Goal: Transaction & Acquisition: Download file/media

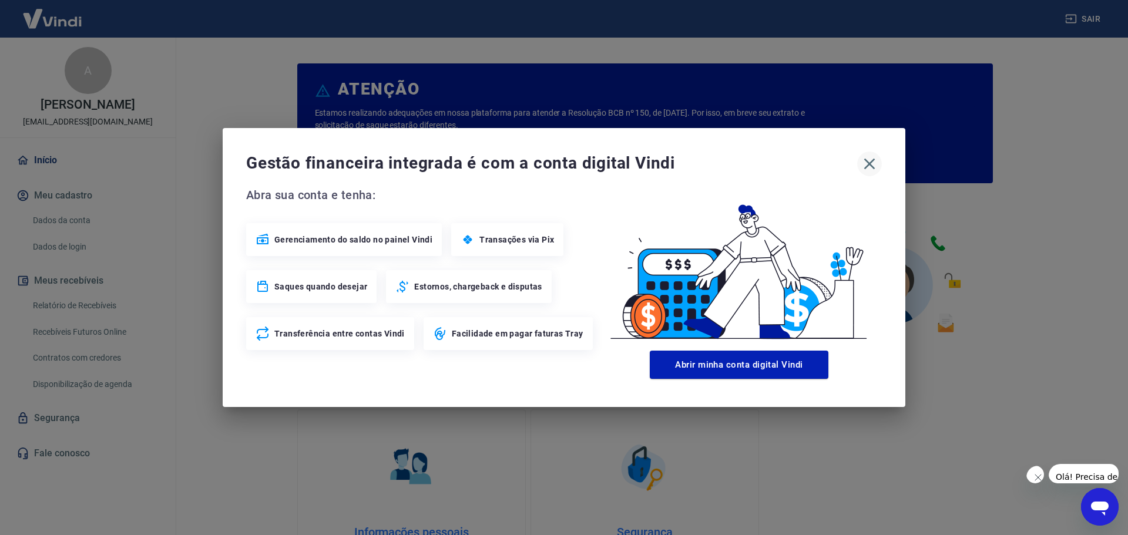
click at [870, 164] on icon "button" at bounding box center [869, 164] width 11 height 11
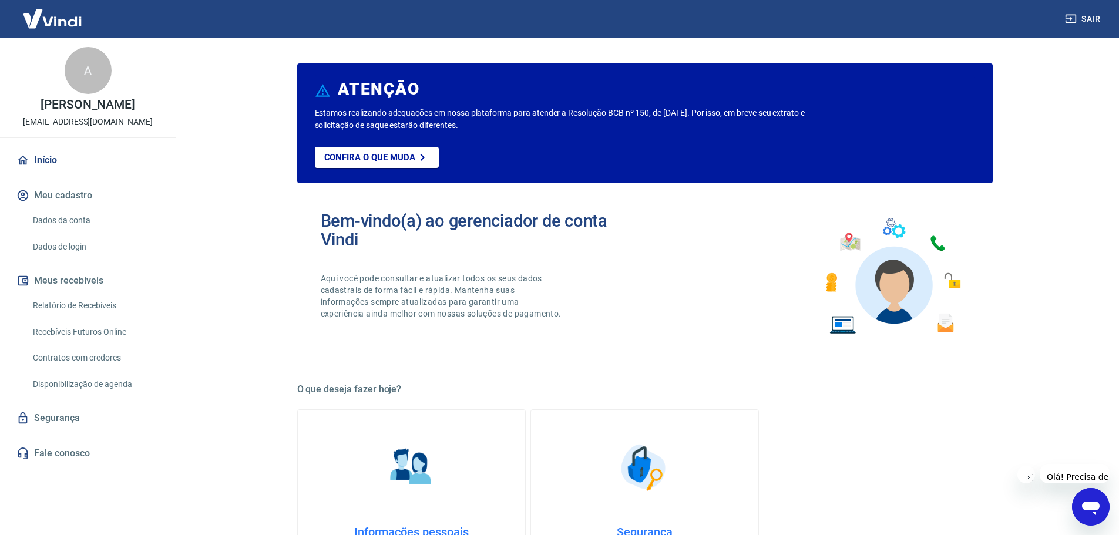
click at [93, 318] on link "Relatório de Recebíveis" at bounding box center [94, 306] width 133 height 24
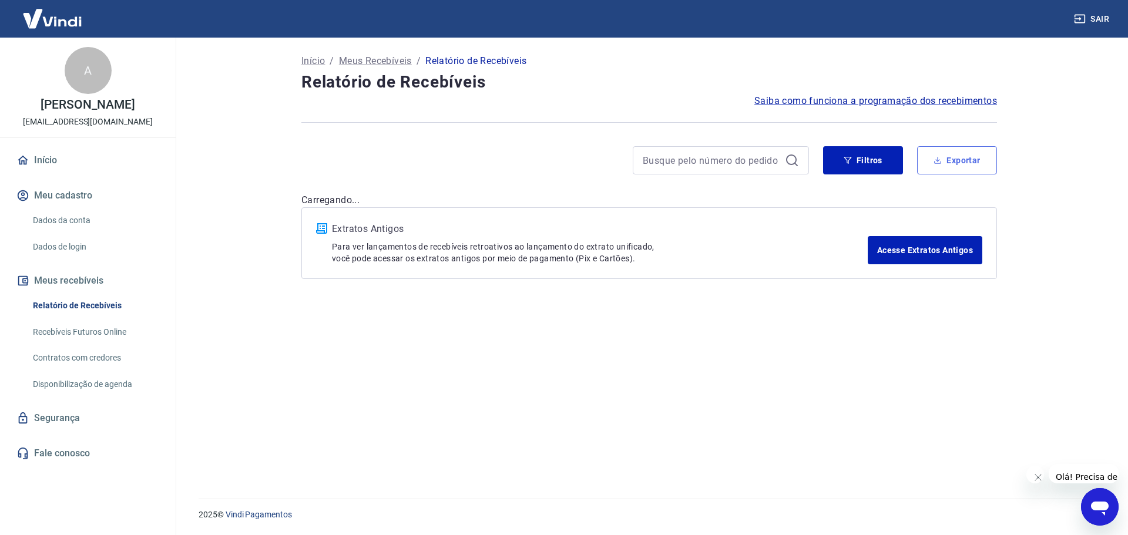
click at [952, 157] on button "Exportar" at bounding box center [957, 160] width 80 height 28
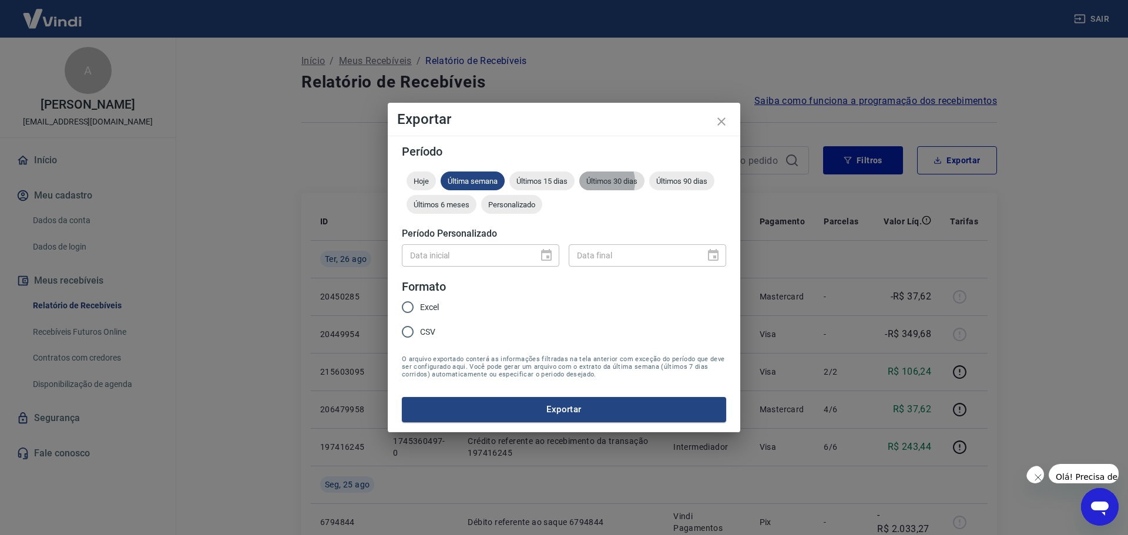
click at [579, 186] on span "Últimos 30 dias" at bounding box center [611, 181] width 65 height 9
click at [403, 311] on input "Excel" at bounding box center [407, 307] width 25 height 25
radio input "true"
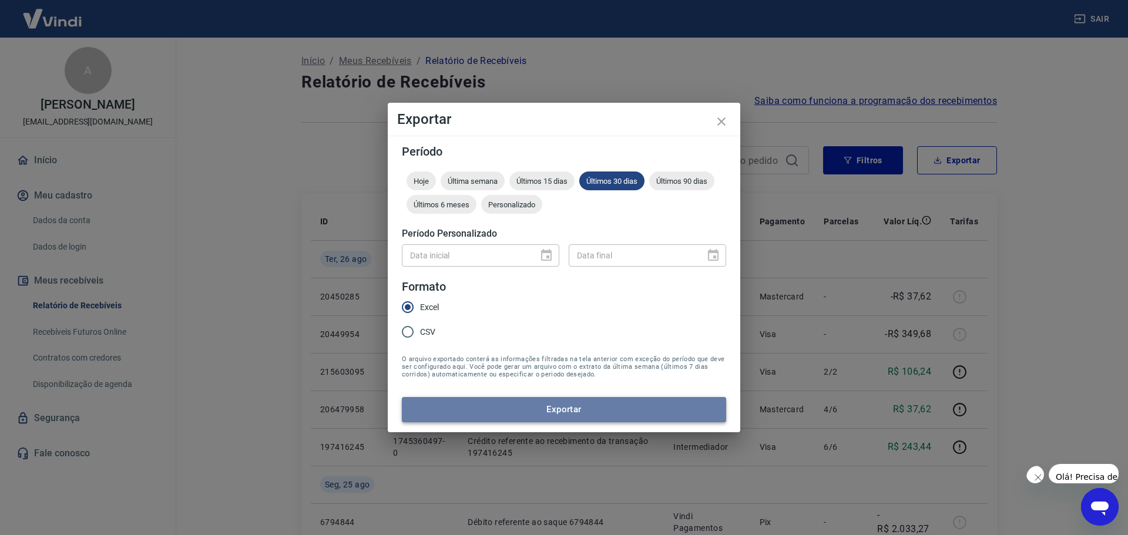
click at [589, 402] on button "Exportar" at bounding box center [564, 409] width 324 height 25
